Goal: Find contact information: Find contact information

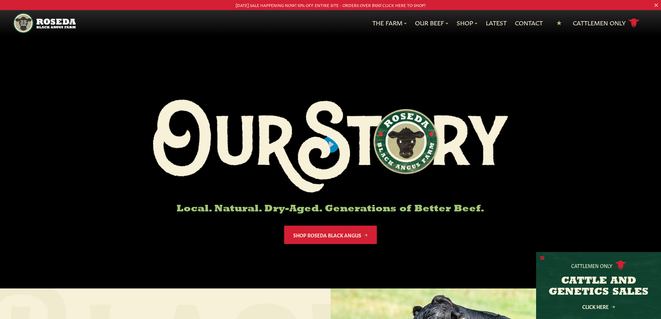
click at [542, 257] on button "X" at bounding box center [542, 258] width 5 height 7
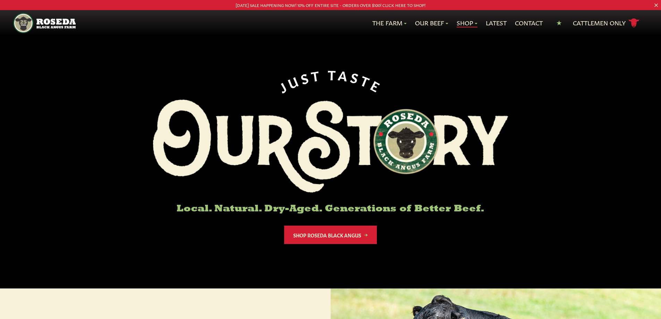
click at [467, 23] on link "Shop" at bounding box center [466, 22] width 21 height 9
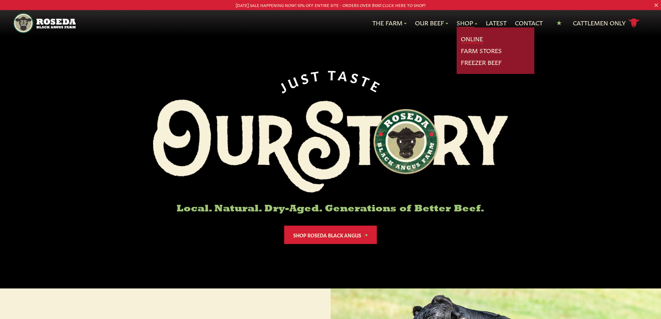
click at [468, 41] on link "Online" at bounding box center [472, 38] width 22 height 9
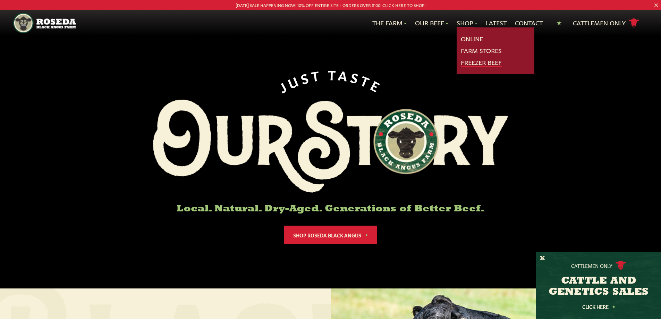
click at [468, 66] on link "Freezer Beef" at bounding box center [481, 62] width 41 height 9
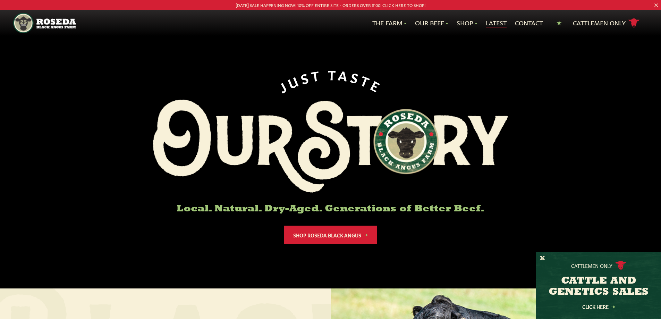
click at [494, 22] on link "Latest" at bounding box center [496, 22] width 21 height 9
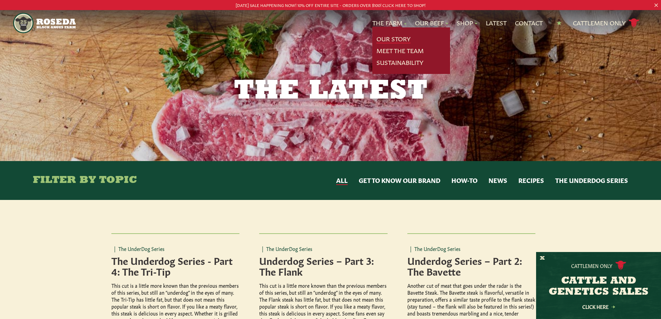
click at [391, 39] on link "Our Story" at bounding box center [393, 38] width 34 height 9
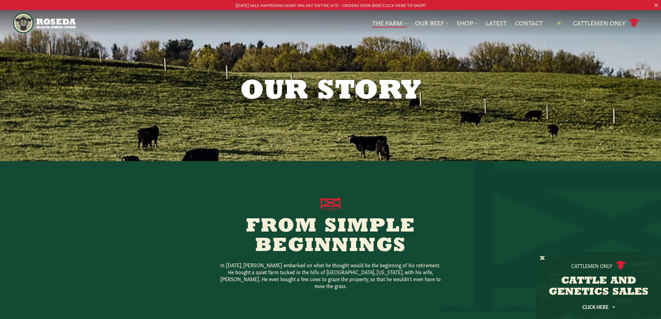
click at [386, 25] on link "The Farm" at bounding box center [389, 22] width 34 height 9
click at [54, 24] on img "Main Navigation" at bounding box center [44, 23] width 62 height 20
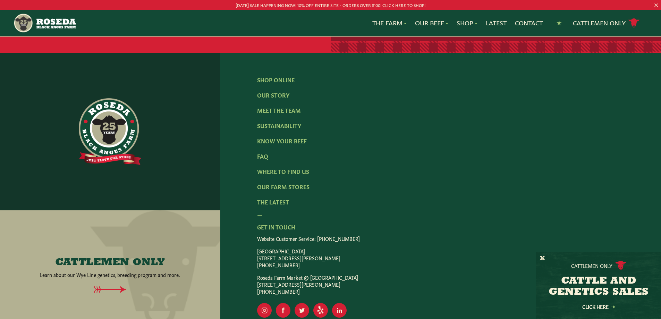
scroll to position [1136, 0]
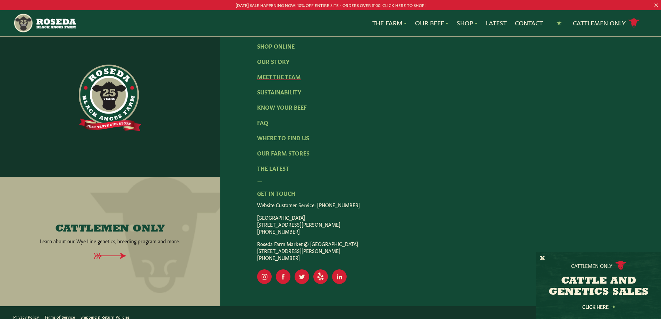
click at [268, 72] on link "Meet The Team" at bounding box center [279, 76] width 44 height 8
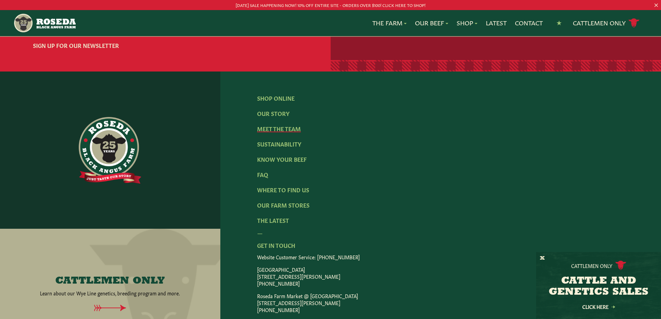
scroll to position [971, 0]
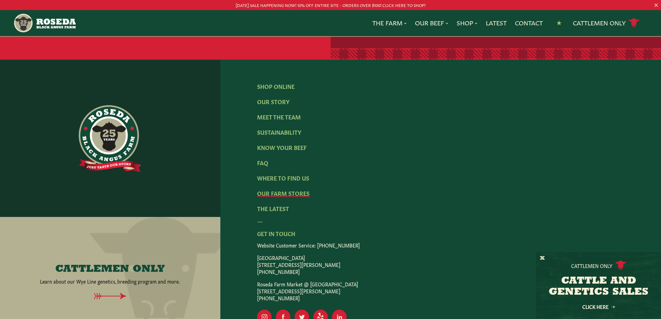
click at [283, 189] on link "Our Farm Stores" at bounding box center [283, 193] width 52 height 8
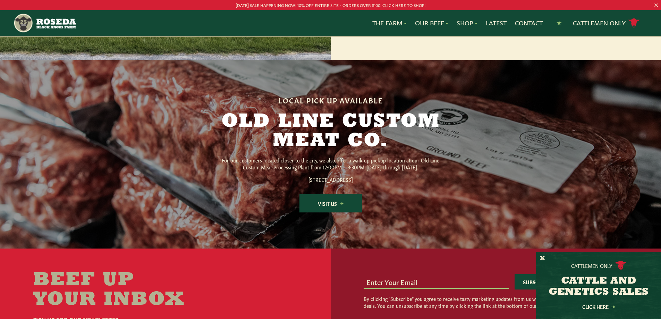
scroll to position [902, 0]
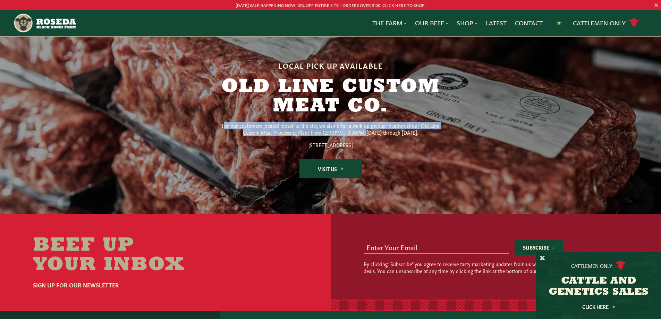
drag, startPoint x: 227, startPoint y: 144, endPoint x: 366, endPoint y: 149, distance: 138.9
click at [366, 136] on p "For our customers located closer to the city, we also offer a walk up pickup lo…" at bounding box center [331, 129] width 222 height 14
drag, startPoint x: 228, startPoint y: 144, endPoint x: 419, endPoint y: 145, distance: 191.1
click at [419, 136] on p "For our customers located closer to the city, we also offer a walk up pickup lo…" at bounding box center [331, 129] width 222 height 14
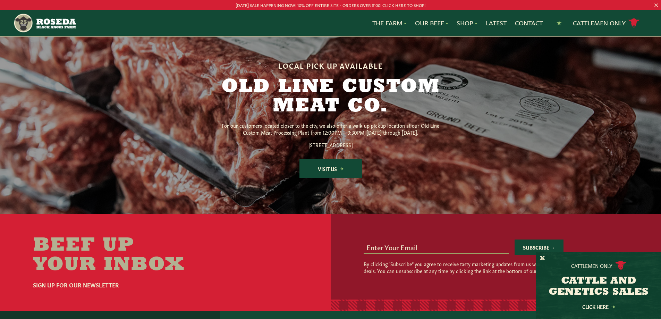
click at [420, 136] on p "For our customers located closer to the city, we also offer a walk up pickup lo…" at bounding box center [331, 129] width 222 height 14
drag, startPoint x: 244, startPoint y: 149, endPoint x: 391, endPoint y: 152, distance: 147.1
click at [391, 136] on p "For our customers located closer to the city, we also offer a walk up pickup lo…" at bounding box center [331, 129] width 222 height 14
click at [376, 136] on p "For our customers located closer to the city, we also offer a walk up pickup lo…" at bounding box center [331, 129] width 222 height 14
click at [278, 136] on p "For our customers located closer to the city, we also offer a walk up pickup lo…" at bounding box center [331, 129] width 222 height 14
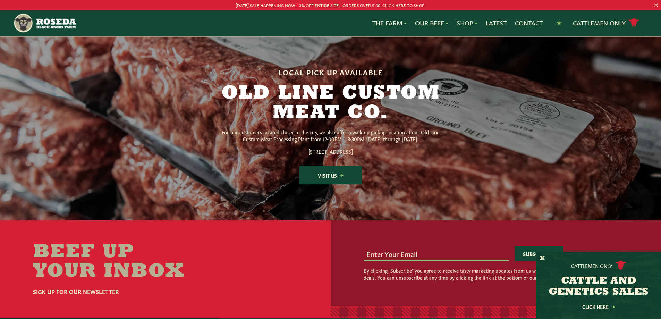
scroll to position [867, 0]
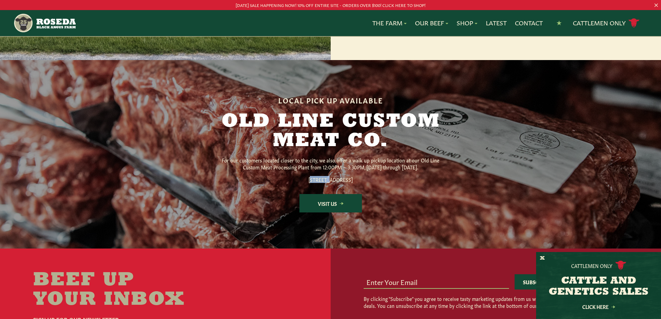
drag, startPoint x: 290, startPoint y: 197, endPoint x: 306, endPoint y: 196, distance: 16.3
click at [306, 183] on p "1600 S Monroe St. Baltimore, MD 21230" at bounding box center [331, 179] width 222 height 7
drag, startPoint x: 287, startPoint y: 199, endPoint x: 374, endPoint y: 199, distance: 86.7
click at [374, 183] on p "1600 S Monroe St. Baltimore, MD 21230" at bounding box center [331, 179] width 222 height 7
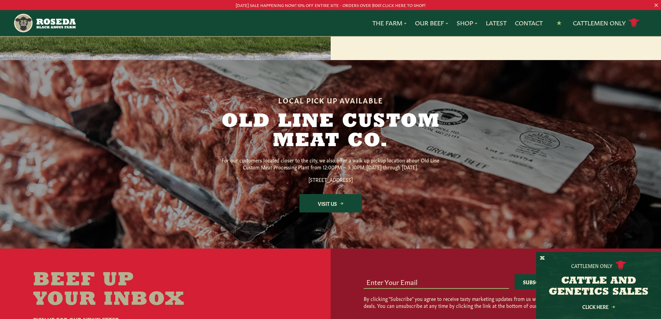
copy p "1600 S Monroe St. Baltimore, MD 21230"
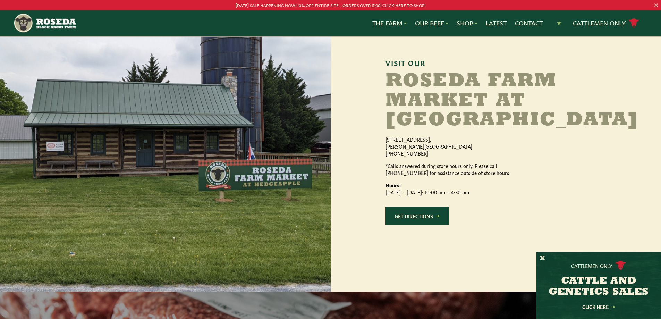
scroll to position [665, 0]
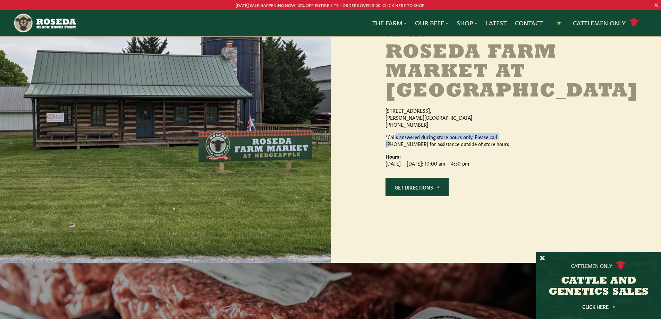
drag, startPoint x: 415, startPoint y: 158, endPoint x: 500, endPoint y: 157, distance: 85.3
click at [500, 147] on p "*Calls answered during store hours only. Please call (410) 962-5530 for assista…" at bounding box center [458, 140] width 146 height 14
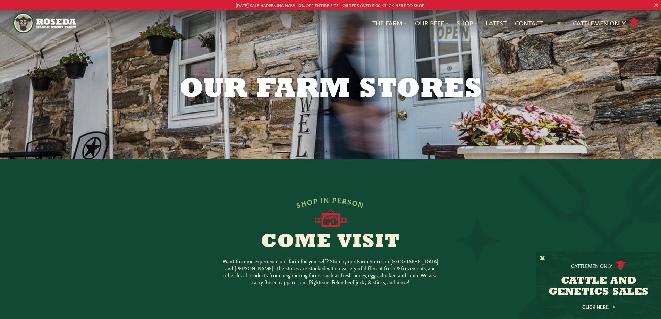
scroll to position [0, 0]
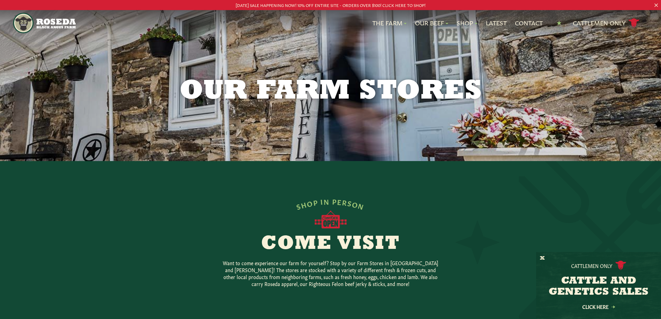
click at [327, 6] on p "[DATE] SALE HAPPENING NOW! 10% OFF ENTIRE SITE - ORDERS OVER $100! CLICK HERE T…" at bounding box center [330, 4] width 595 height 7
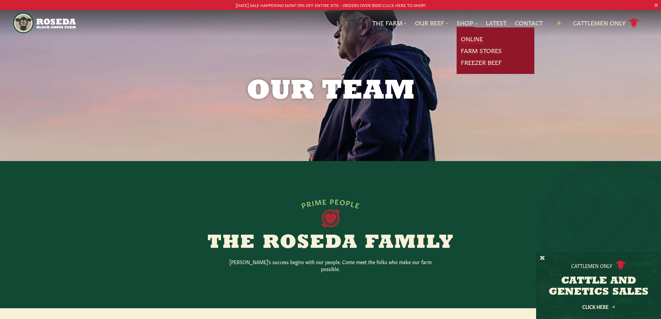
click at [464, 38] on link "Online" at bounding box center [472, 38] width 22 height 9
